Goal: Information Seeking & Learning: Learn about a topic

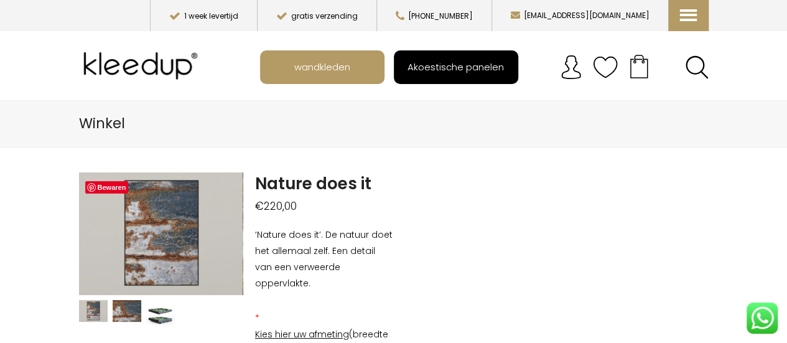
click at [472, 64] on span "Akoestische panelen" at bounding box center [456, 67] width 110 height 24
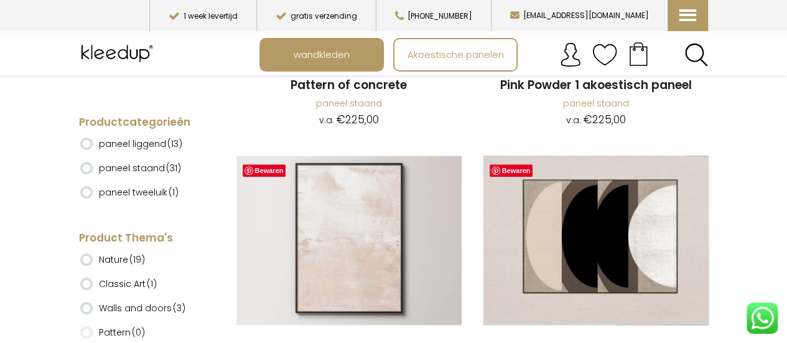
scroll to position [2613, 0]
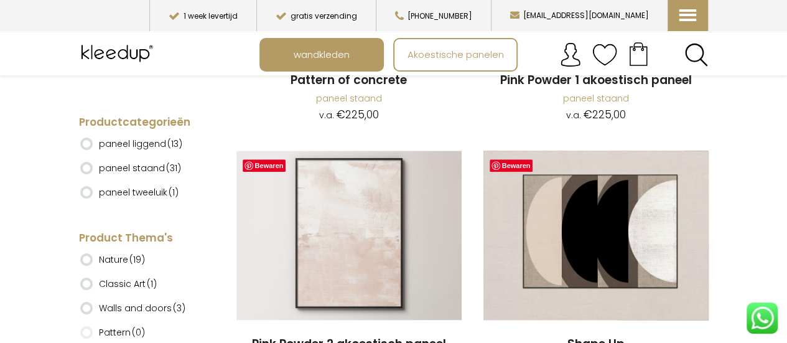
click at [85, 142] on ins at bounding box center [86, 144] width 12 height 12
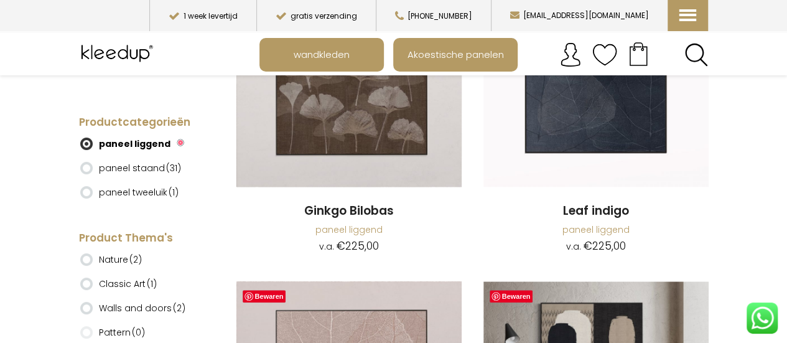
scroll to position [124, 0]
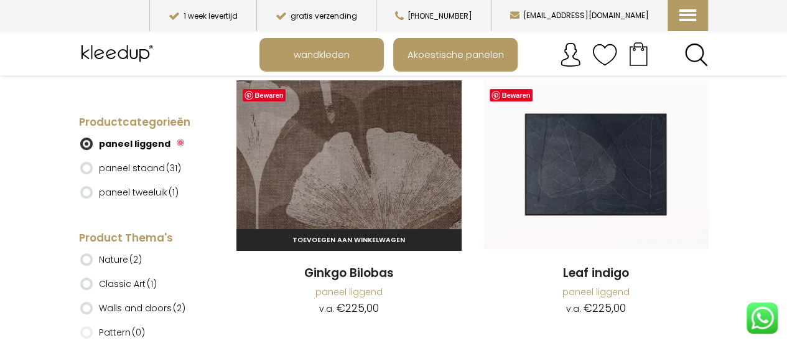
click at [378, 152] on img at bounding box center [348, 164] width 225 height 169
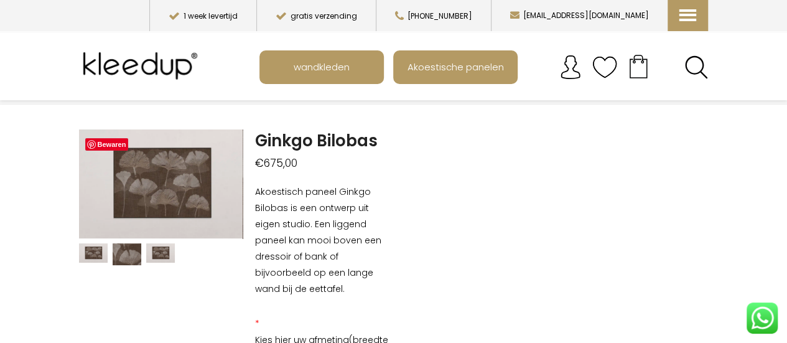
scroll to position [62, 0]
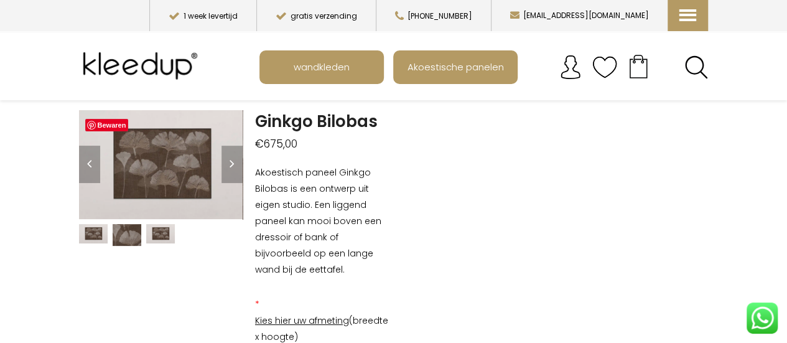
click at [162, 228] on img at bounding box center [160, 233] width 29 height 19
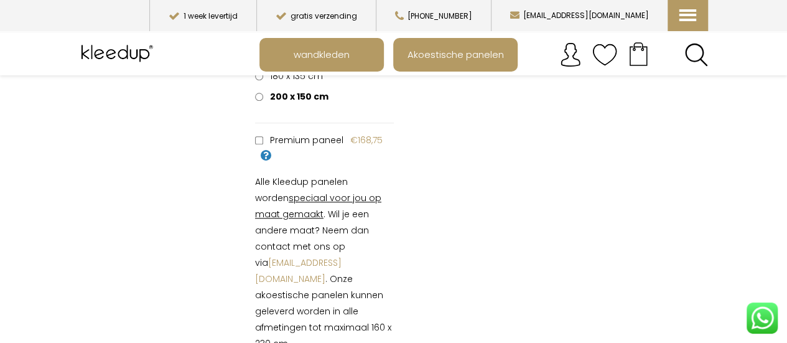
scroll to position [373, 0]
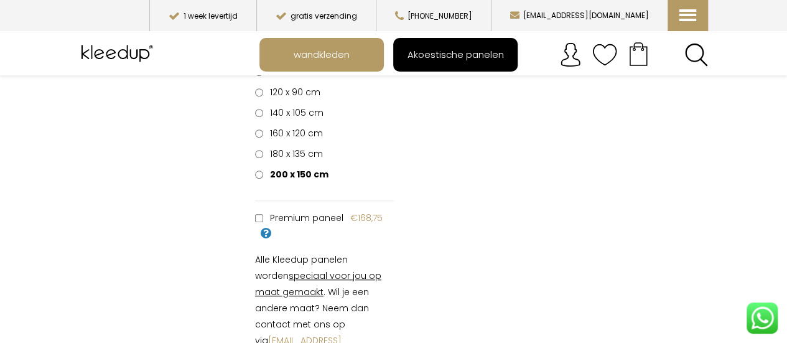
click at [485, 48] on span "Akoestische panelen" at bounding box center [456, 54] width 110 height 24
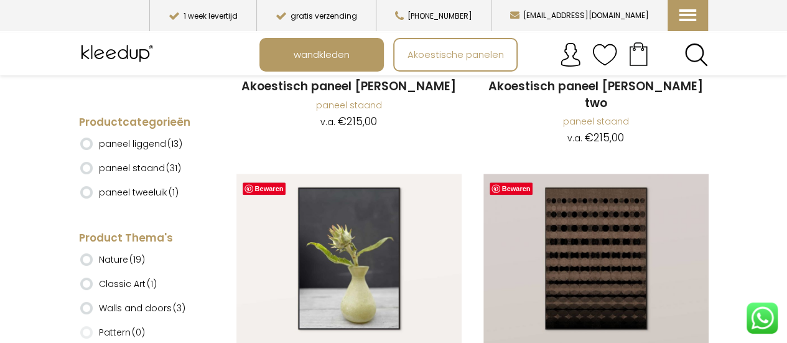
scroll to position [560, 0]
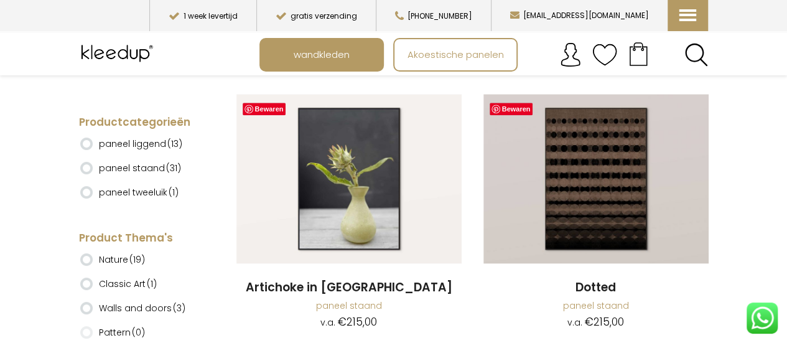
click at [86, 190] on ins at bounding box center [86, 192] width 12 height 12
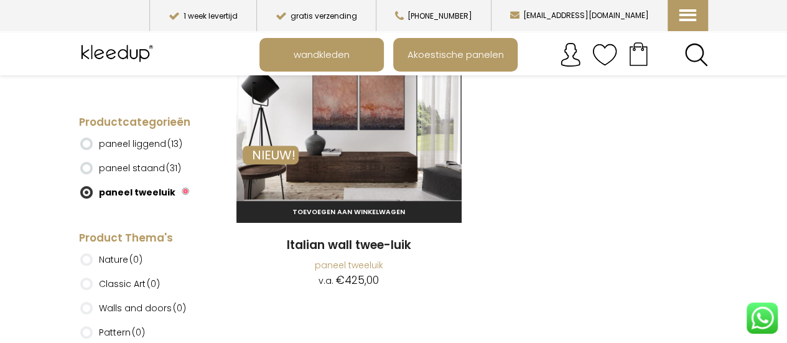
scroll to position [124, 0]
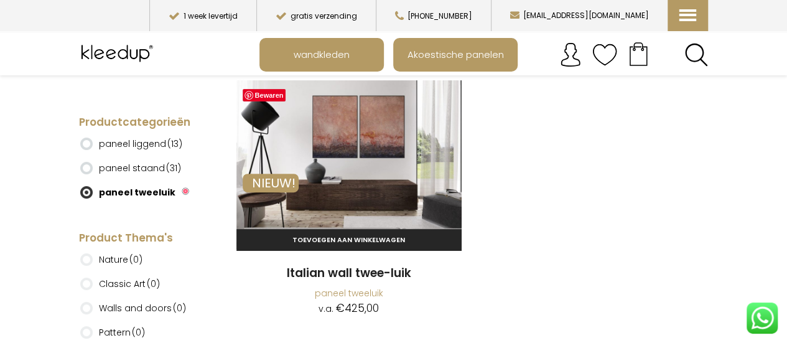
click at [365, 126] on img at bounding box center [348, 164] width 225 height 169
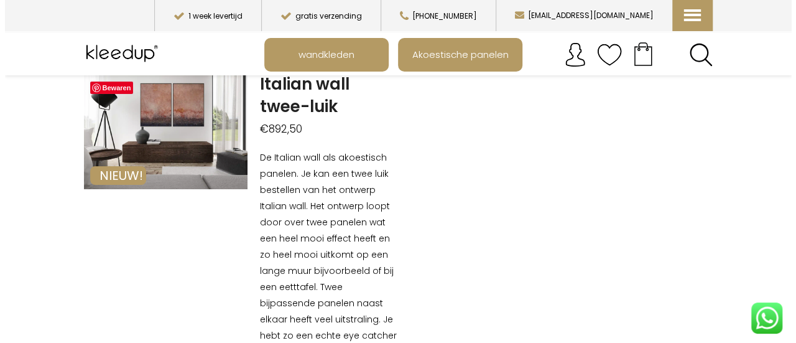
scroll to position [124, 0]
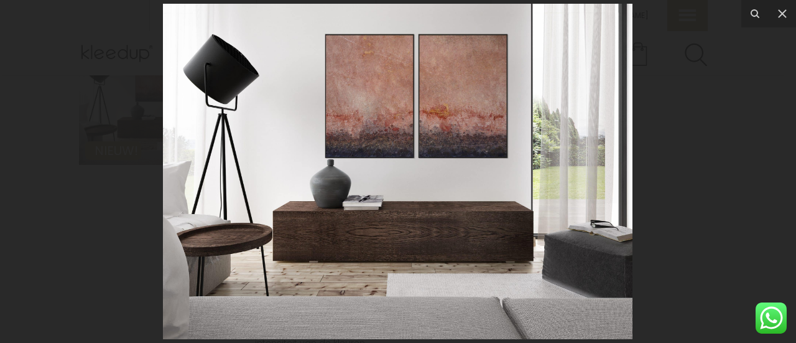
click at [477, 133] on img at bounding box center [398, 171] width 470 height 335
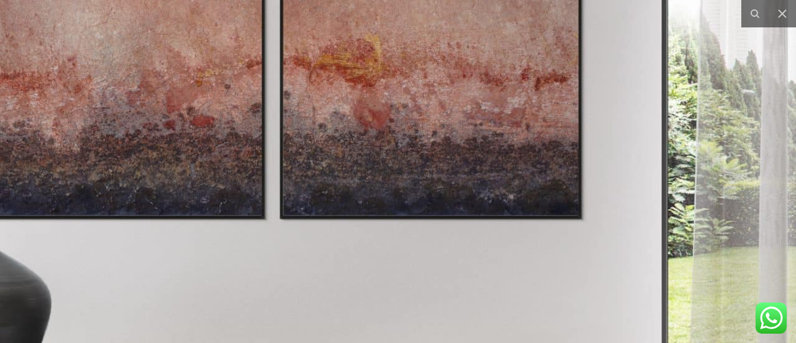
click at [477, 133] on img at bounding box center [209, 265] width 1593 height 1138
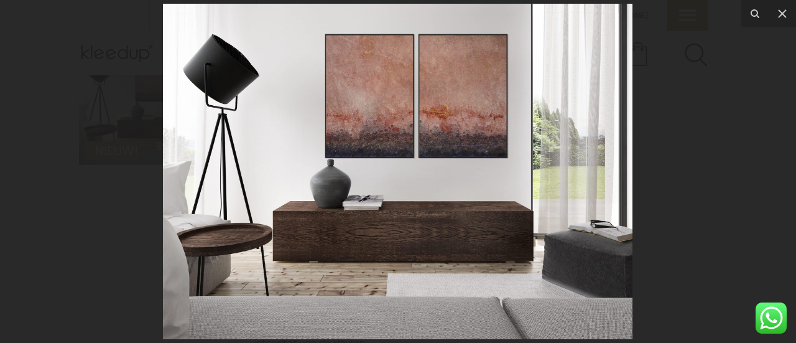
click at [477, 133] on img at bounding box center [398, 171] width 470 height 335
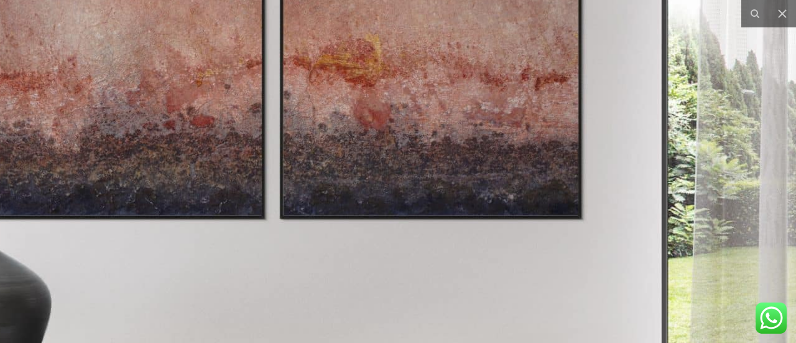
click at [477, 133] on img at bounding box center [209, 265] width 1593 height 1138
